Goal: Task Accomplishment & Management: Complete application form

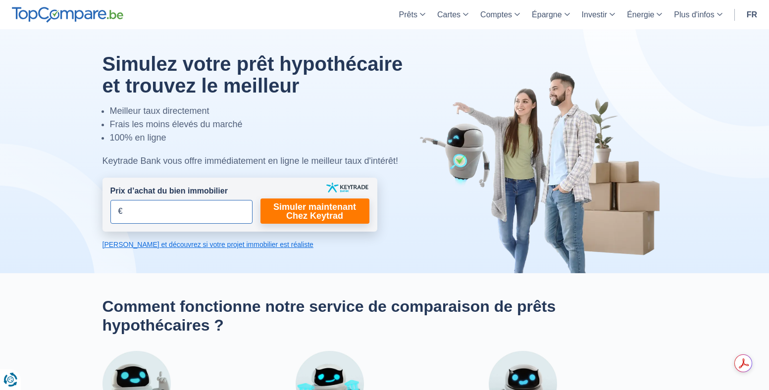
click at [216, 215] on input "Prix d’achat du bien immobilier" at bounding box center [181, 212] width 142 height 24
type input "300.000"
click at [314, 212] on link "Simuler maintenant Chez Keytrad" at bounding box center [314, 211] width 109 height 25
click at [291, 212] on link "Simuler maintenant Chez Keytrad" at bounding box center [314, 211] width 109 height 25
click at [201, 246] on link "[PERSON_NAME] et découvrez si votre projet immobilier est réaliste" at bounding box center [240, 245] width 275 height 10
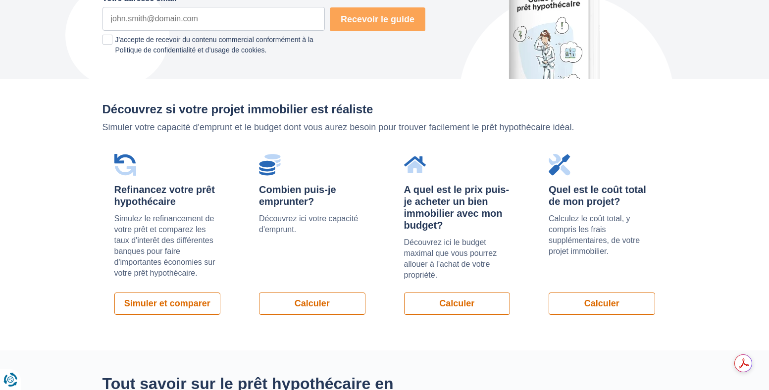
scroll to position [683, 0]
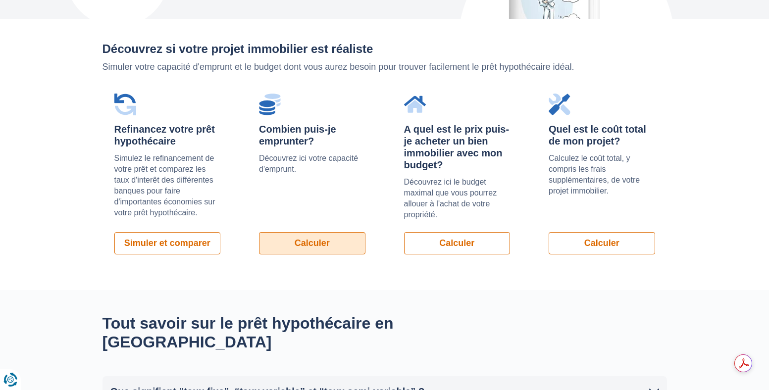
click at [298, 232] on link "Calculer" at bounding box center [312, 243] width 106 height 22
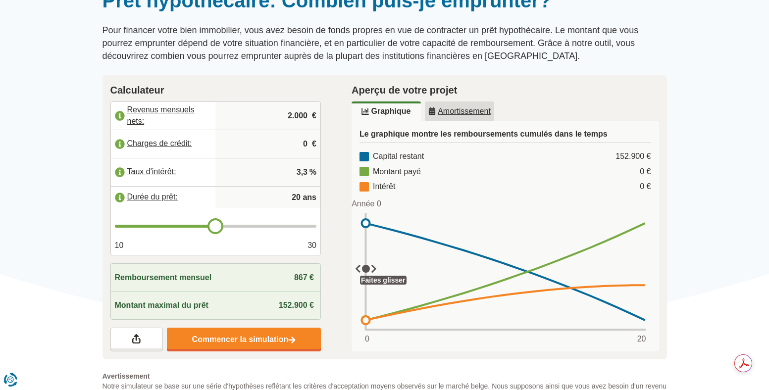
scroll to position [104, 0]
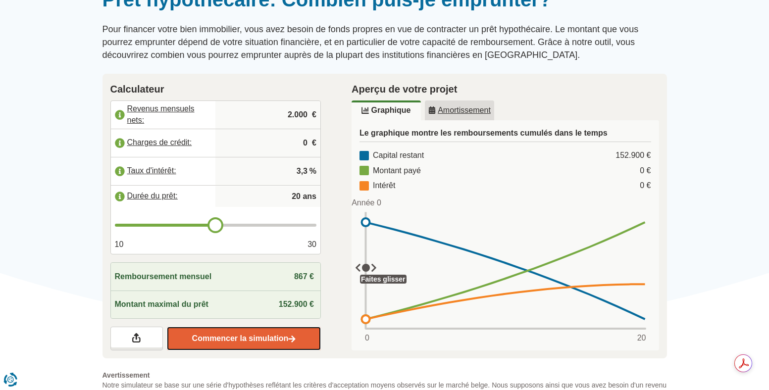
click at [258, 339] on link "Commencer la simulation" at bounding box center [244, 339] width 154 height 24
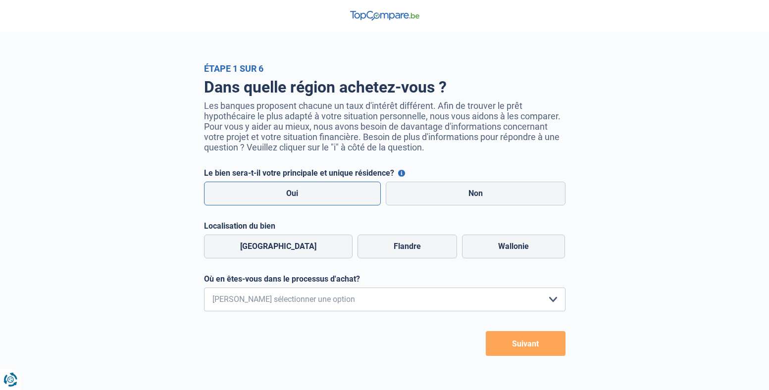
click at [310, 197] on label "Oui" at bounding box center [292, 194] width 177 height 24
click at [310, 197] on input "Oui" at bounding box center [292, 194] width 177 height 24
radio input "true"
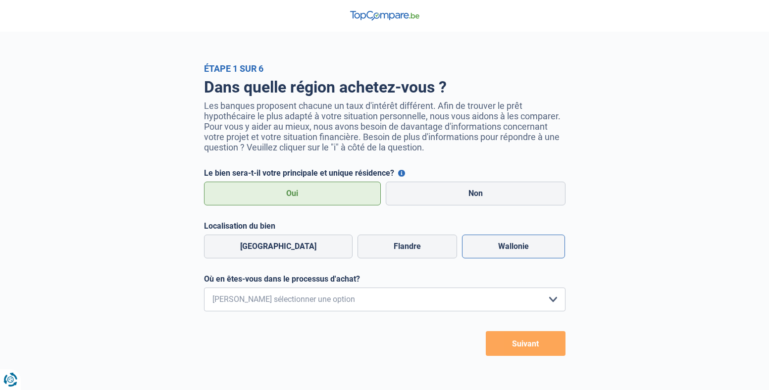
click at [506, 245] on label "Wallonie" at bounding box center [513, 247] width 103 height 24
click at [506, 245] on input "Wallonie" at bounding box center [513, 247] width 103 height 24
radio input "true"
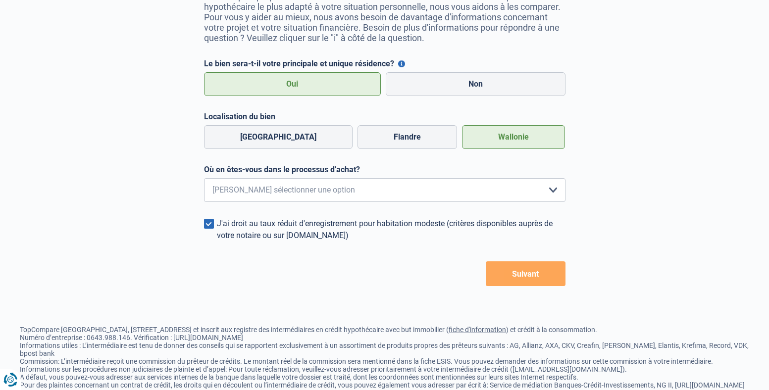
scroll to position [115, 0]
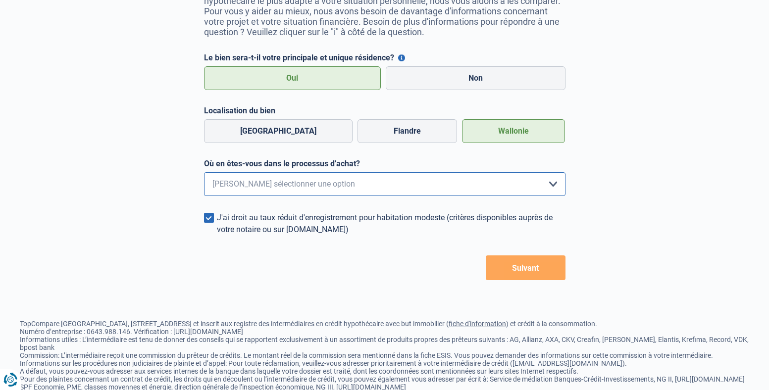
click at [558, 190] on select "Je me renseigne juste car je n'ai pas de projet d'achat concret actuellement Je…" at bounding box center [384, 184] width 361 height 24
click at [536, 268] on button "Suivant" at bounding box center [526, 268] width 80 height 25
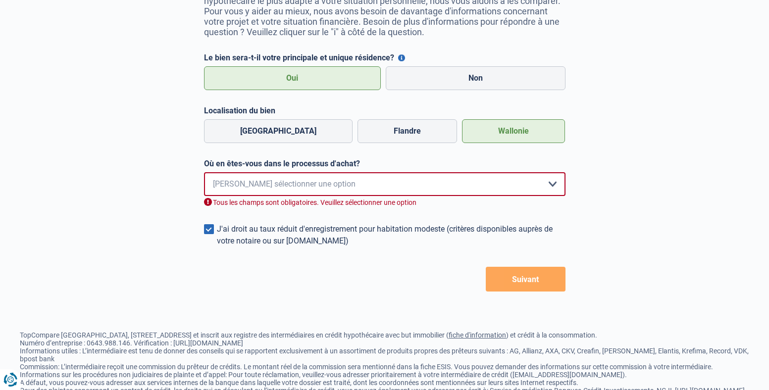
scroll to position [152, 0]
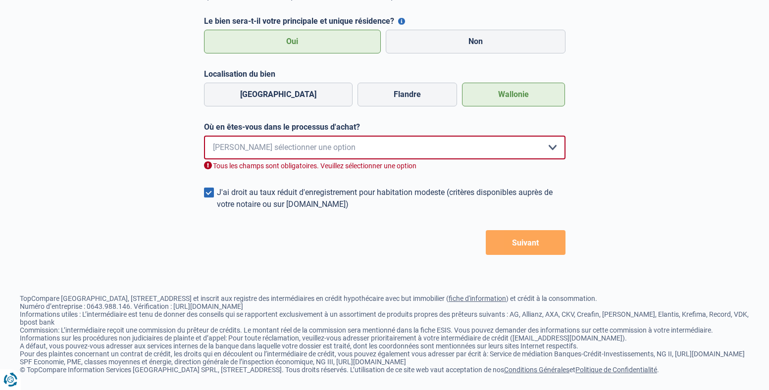
click at [423, 152] on select "Je me renseigne juste car je n'ai pas de projet d'achat concret actuellement Je…" at bounding box center [384, 148] width 361 height 24
click at [518, 154] on select "Je me renseigne juste car je n'ai pas de projet d'achat concret actuellement Je…" at bounding box center [384, 148] width 361 height 24
select select "0"
click at [204, 136] on select "Je me renseigne juste car je n'ai pas de projet d'achat concret actuellement Je…" at bounding box center [384, 148] width 361 height 24
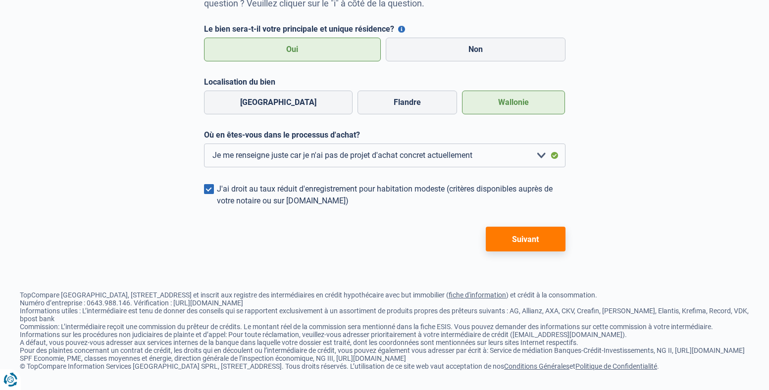
drag, startPoint x: 543, startPoint y: 230, endPoint x: 551, endPoint y: 228, distance: 8.1
click at [543, 230] on button "Suivant" at bounding box center [526, 239] width 80 height 25
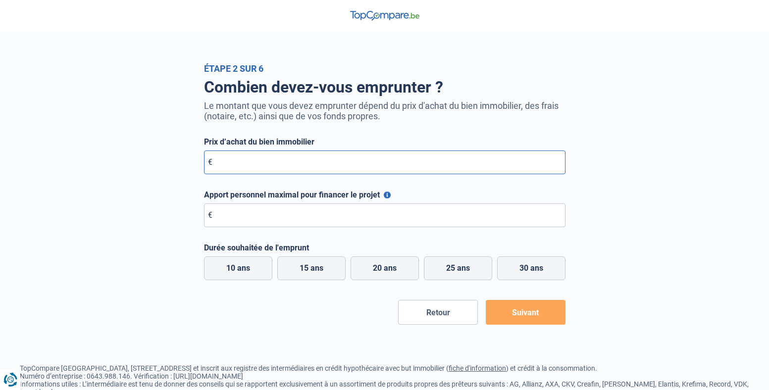
click at [397, 169] on input "Prix d’achat du bien immobilier" at bounding box center [384, 163] width 361 height 24
type input "300.000"
click at [355, 215] on input "Apport personnel maximal pour financer le projet" at bounding box center [384, 216] width 361 height 24
type input "200"
click at [250, 164] on input "300.000" at bounding box center [384, 163] width 361 height 24
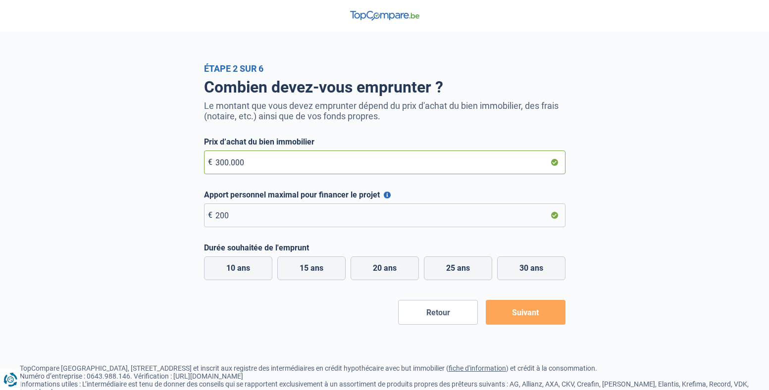
click at [210, 162] on div "€ 300.000" at bounding box center [384, 163] width 361 height 24
type input "500.000"
drag, startPoint x: 248, startPoint y: 214, endPoint x: 197, endPoint y: 213, distance: 51.0
click at [197, 213] on div "Combien devez-vous emprunter ? Le montant que vous devez emprunter dépend du pr…" at bounding box center [385, 199] width 376 height 251
type input "200.000"
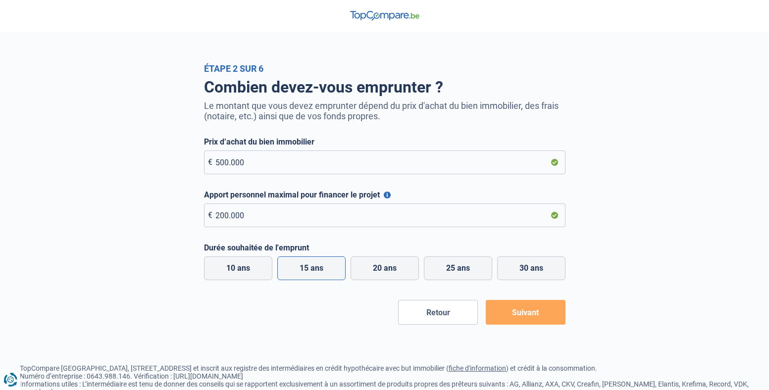
click at [333, 271] on label "15 ans" at bounding box center [311, 268] width 68 height 24
click at [333, 271] on input "15 ans" at bounding box center [311, 268] width 68 height 24
radio input "true"
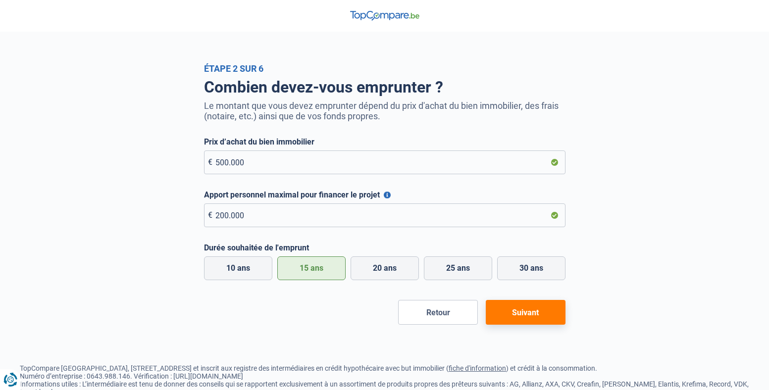
click at [530, 318] on button "Suivant" at bounding box center [526, 312] width 80 height 25
